Goal: Navigation & Orientation: Understand site structure

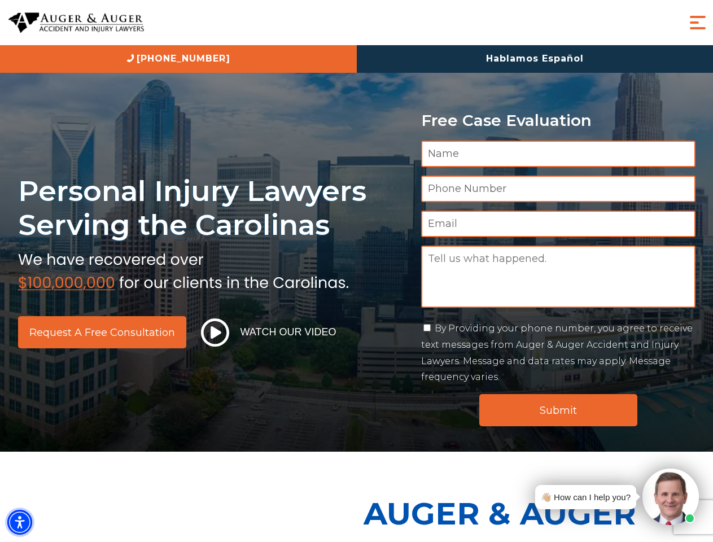
click at [20, 522] on img "Accessibility Menu" at bounding box center [19, 522] width 25 height 25
